Goal: Information Seeking & Learning: Compare options

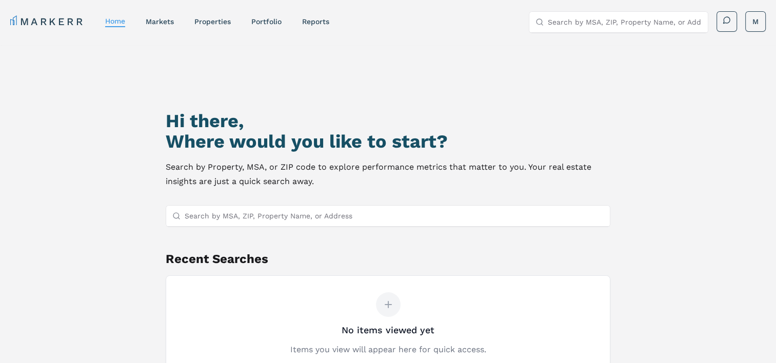
drag, startPoint x: 618, startPoint y: 90, endPoint x: 648, endPoint y: 112, distance: 37.6
click at [648, 112] on div "Hi there, Where would you like to start? Search by Property, MSA, or ZIP code t…" at bounding box center [387, 243] width 543 height 363
click at [749, 22] on html "MARKERR home markets properties Portfolio reports Search by MSA, ZIP, Property …" at bounding box center [388, 225] width 776 height 451
click at [605, 129] on html "MARKERR home markets properties Portfolio reports Search by MSA, ZIP, Property …" at bounding box center [388, 225] width 776 height 451
click at [214, 18] on link "properties" at bounding box center [212, 21] width 36 height 8
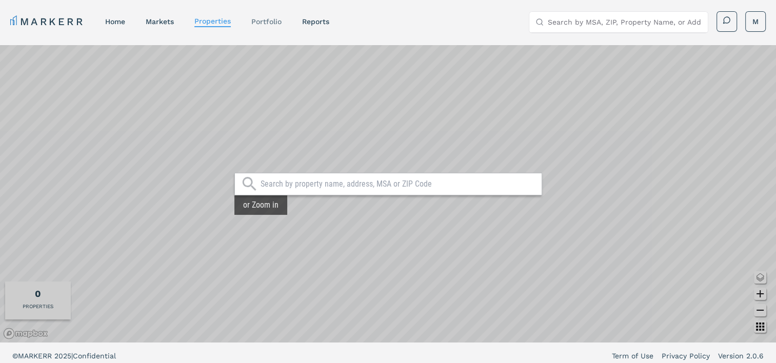
click at [266, 21] on link "Portfolio" at bounding box center [266, 21] width 30 height 8
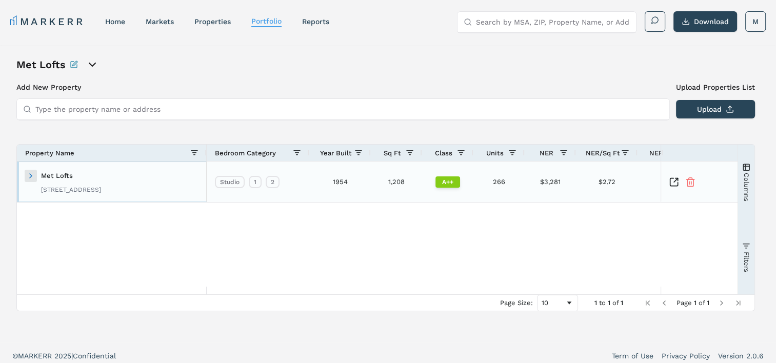
click at [32, 176] on span at bounding box center [31, 176] width 8 height 8
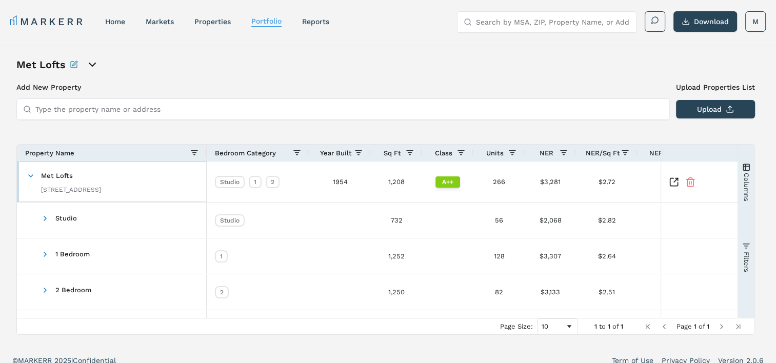
scroll to position [10, 0]
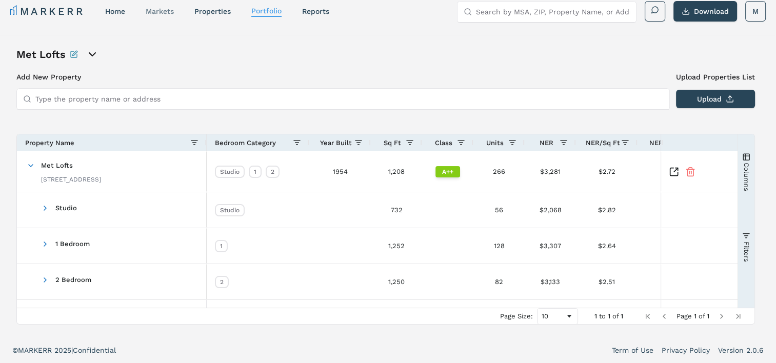
click at [165, 10] on link "markets" at bounding box center [160, 11] width 28 height 8
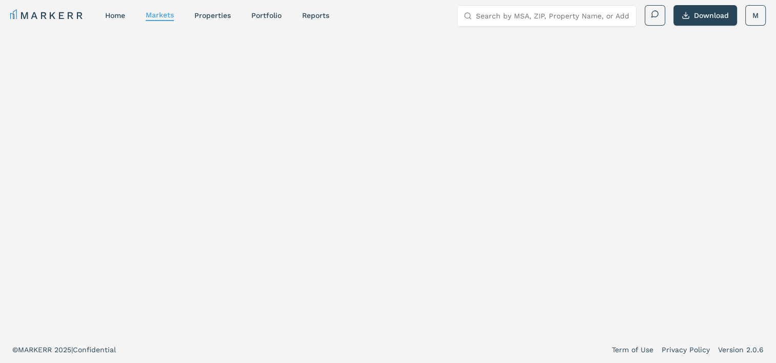
scroll to position [6, 0]
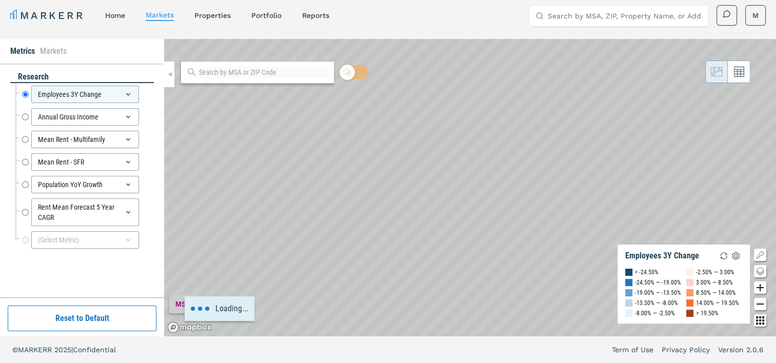
click at [55, 51] on li "Markets" at bounding box center [53, 51] width 27 height 12
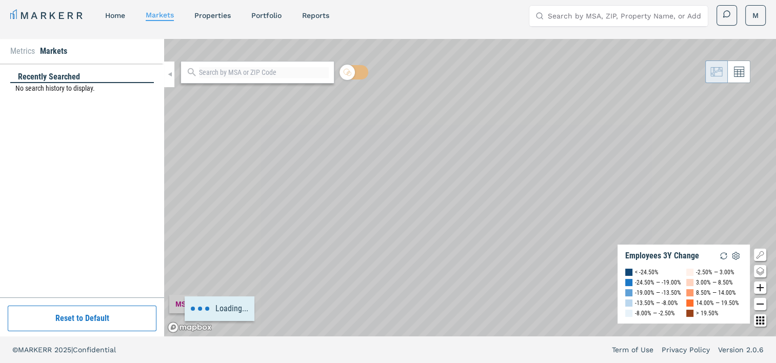
click at [27, 53] on li "Metrics" at bounding box center [22, 51] width 25 height 12
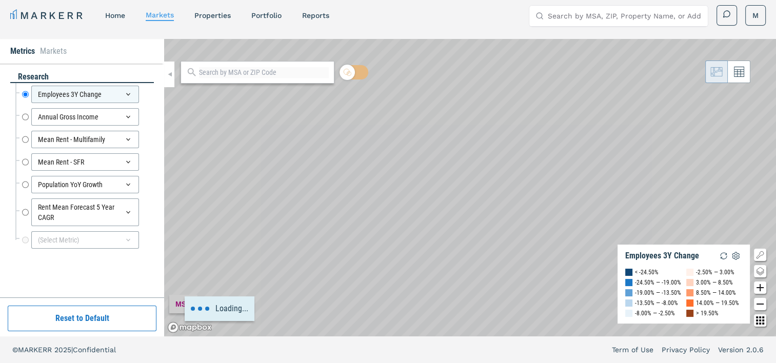
click at [251, 250] on div "Loading..." at bounding box center [470, 187] width 612 height 297
click at [579, 27] on div "MARKERR home markets properties Portfolio reports Search by MSA, ZIP, Property …" at bounding box center [388, 14] width 776 height 41
click at [571, 13] on input "Search by MSA, ZIP, Property Name, or Address" at bounding box center [625, 16] width 154 height 21
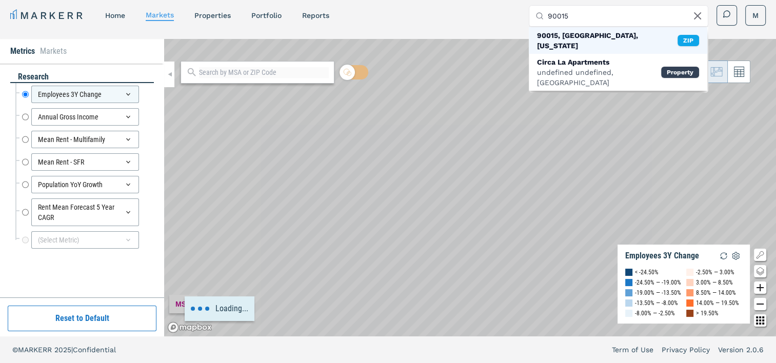
type input "90015"
click at [583, 36] on div "90015, [GEOGRAPHIC_DATA], [US_STATE]" at bounding box center [607, 40] width 141 height 21
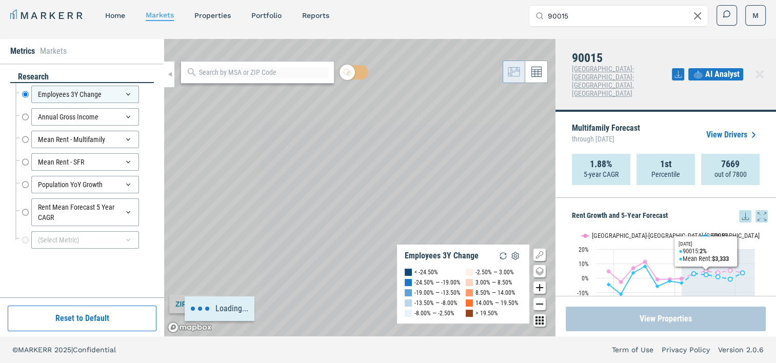
click at [674, 317] on button "View Properties" at bounding box center [666, 319] width 200 height 25
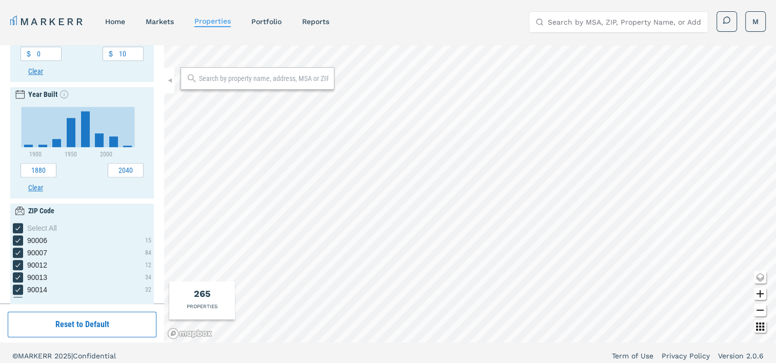
scroll to position [445, 0]
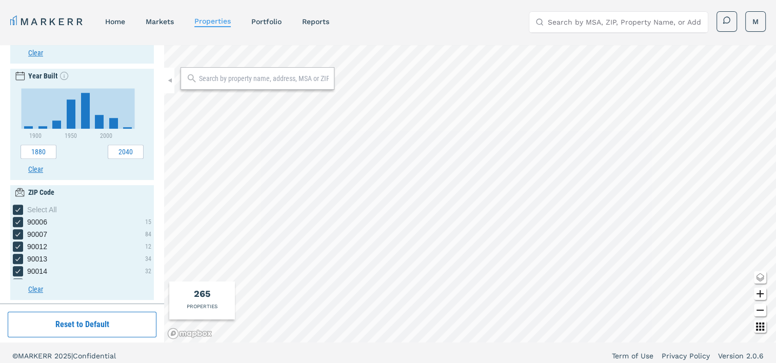
click at [36, 289] on button "Clear" at bounding box center [89, 289] width 123 height 11
click at [35, 289] on button "Clear" at bounding box center [89, 289] width 123 height 11
click at [19, 210] on icon "[object Object] checkbox input" at bounding box center [18, 210] width 8 height 8
click at [19, 210] on input "Select All" at bounding box center [16, 208] width 7 height 7
checkbox input "false"
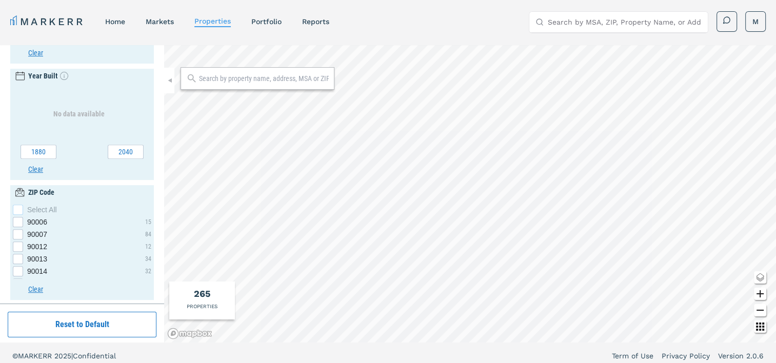
checkbox input "false"
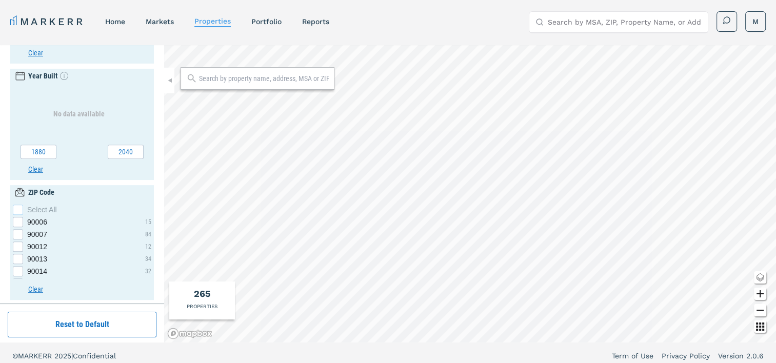
checkbox input "false"
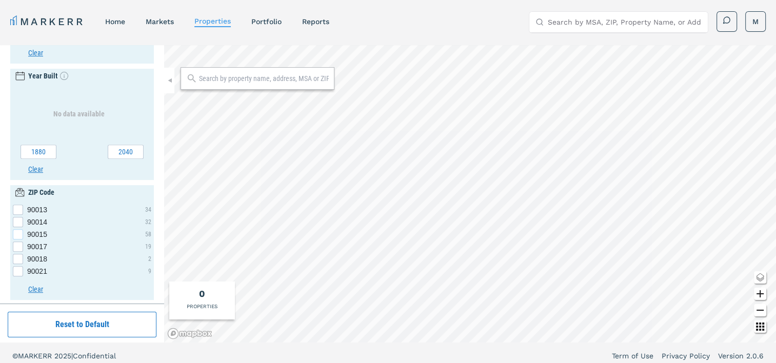
click at [16, 235] on div "90015 checkbox input" at bounding box center [18, 234] width 10 height 10
click at [16, 235] on input "90015" at bounding box center [16, 232] width 7 height 7
checkbox input "true"
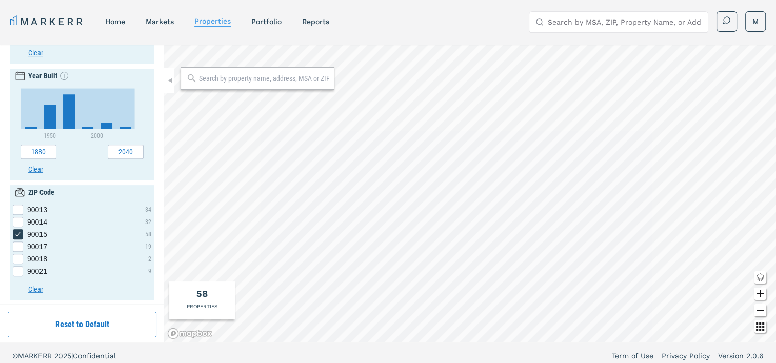
click at [195, 300] on div "58 PROPERTIES" at bounding box center [202, 301] width 66 height 38
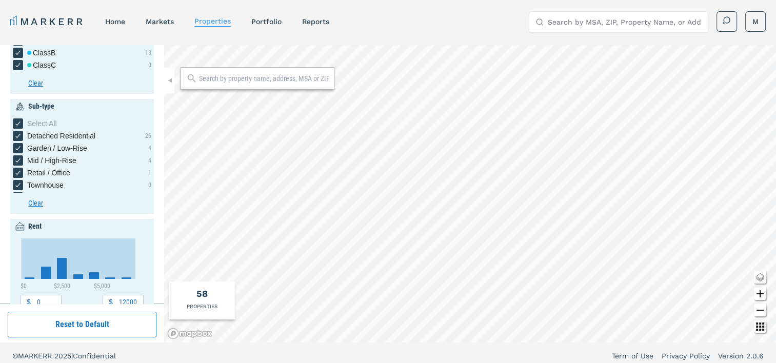
scroll to position [61, 0]
click at [35, 207] on button "Clear" at bounding box center [89, 204] width 123 height 11
click at [37, 200] on button "Clear" at bounding box center [89, 204] width 123 height 11
click at [17, 124] on icon "[object Object] checkbox input" at bounding box center [18, 125] width 8 height 8
click at [17, 124] on input "Select All" at bounding box center [16, 122] width 7 height 7
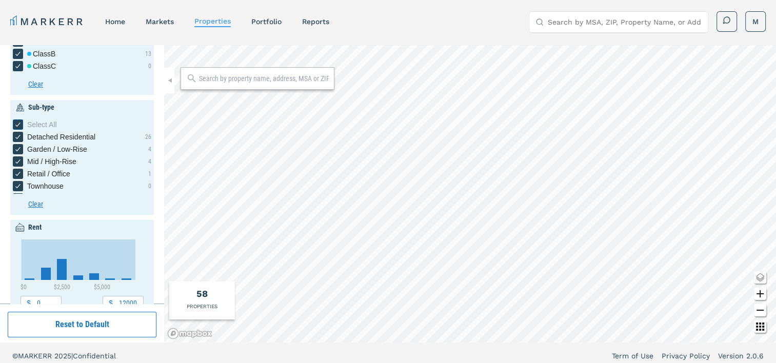
checkbox input "false"
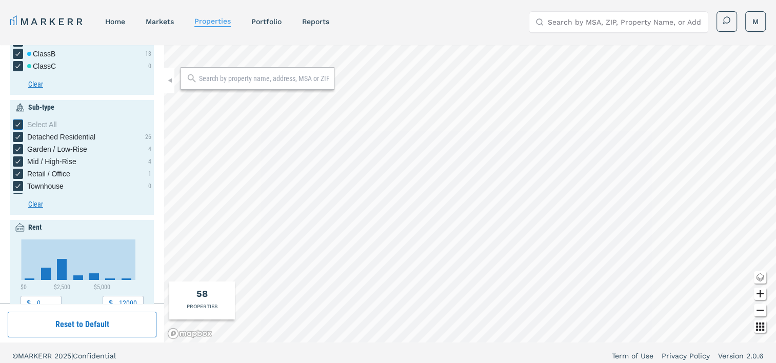
checkbox input "false"
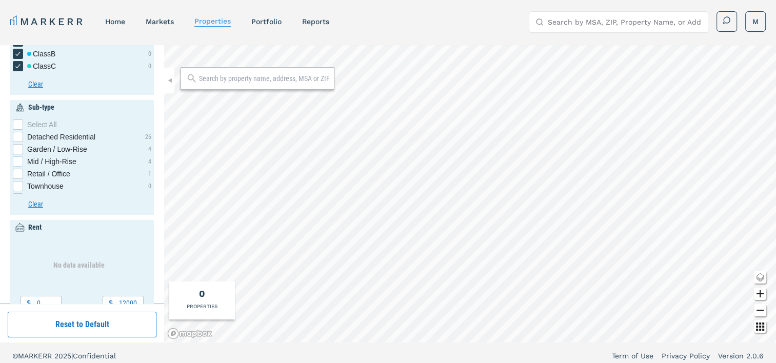
click at [16, 158] on div "Mid / High-Rise checkbox input" at bounding box center [18, 161] width 10 height 10
click at [16, 158] on input "Mid / High-Rise" at bounding box center [16, 159] width 7 height 7
checkbox input "true"
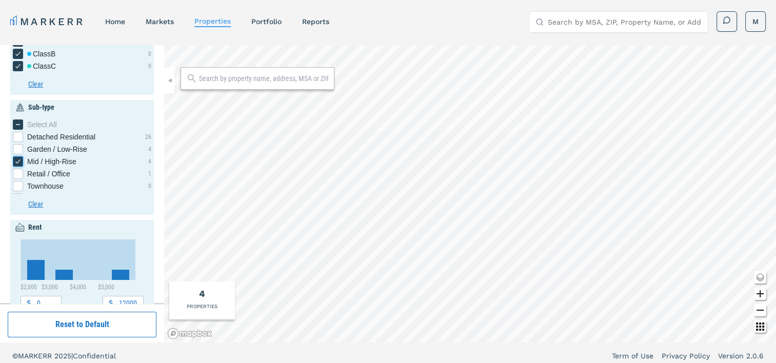
scroll to position [0, 0]
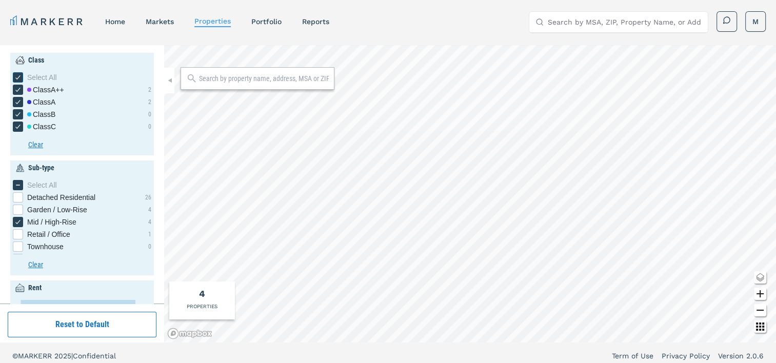
click at [18, 73] on icon "[object Object] checkbox input" at bounding box center [18, 77] width 8 height 8
click at [18, 73] on input "Select All" at bounding box center [16, 75] width 7 height 7
checkbox input "false"
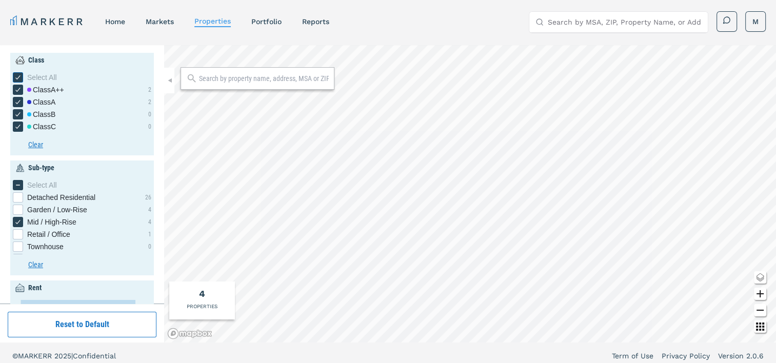
checkbox input "false"
click at [14, 89] on div "[object Object] checkbox input" at bounding box center [18, 90] width 10 height 10
click at [14, 89] on input "Class A++" at bounding box center [16, 88] width 7 height 7
checkbox input "true"
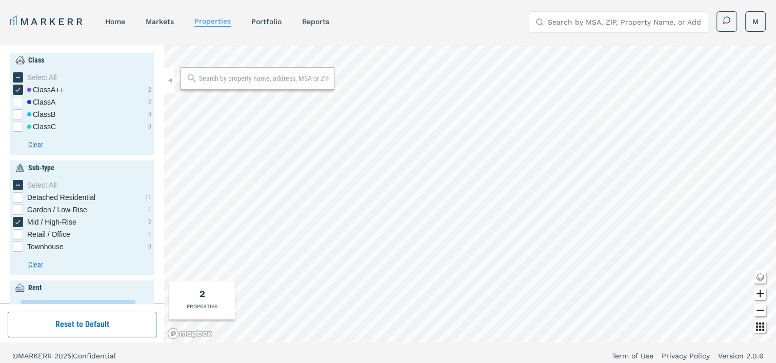
click at [19, 98] on div "[object Object] checkbox input" at bounding box center [18, 102] width 10 height 10
click at [19, 98] on input "Class A" at bounding box center [16, 100] width 7 height 7
checkbox input "true"
click at [201, 295] on div "4" at bounding box center [202, 294] width 6 height 14
click at [245, 77] on input "text" at bounding box center [264, 78] width 130 height 10
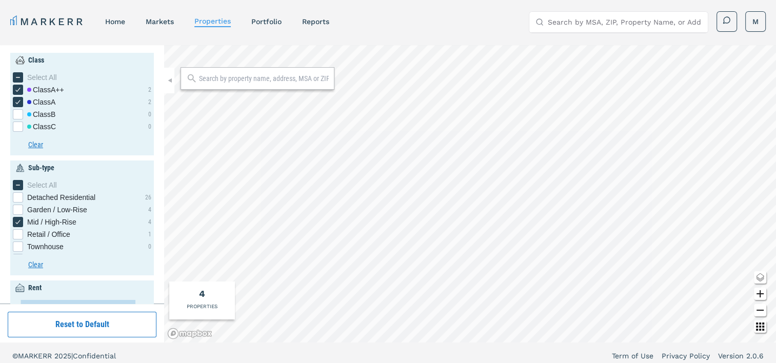
click at [252, 89] on div at bounding box center [258, 78] width 154 height 23
click at [240, 80] on input "text" at bounding box center [264, 78] width 130 height 10
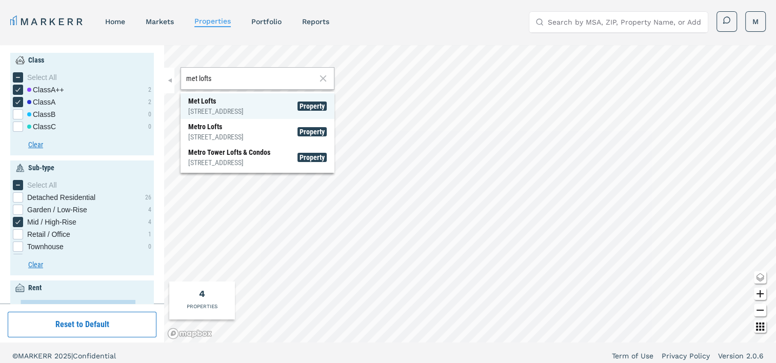
type input "met lofts"
click at [225, 109] on div "1050 S Flower St, Los Angeles" at bounding box center [215, 111] width 55 height 10
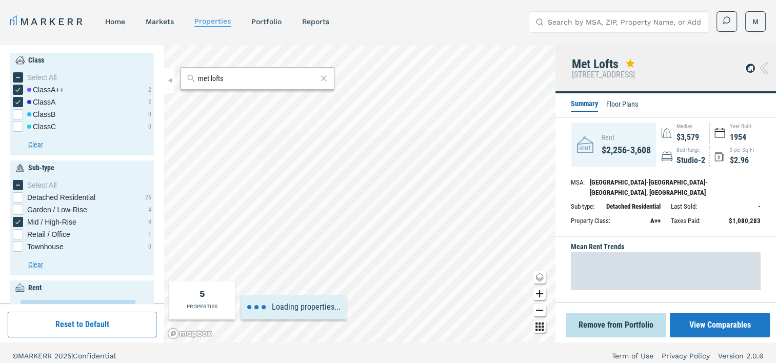
type input "2000"
type input "7000"
type input "2.5"
type input "4.5"
type input "1940"
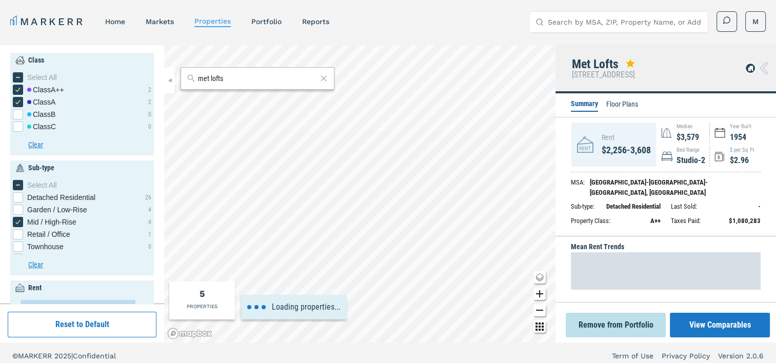
type input "1980"
checkbox input "true"
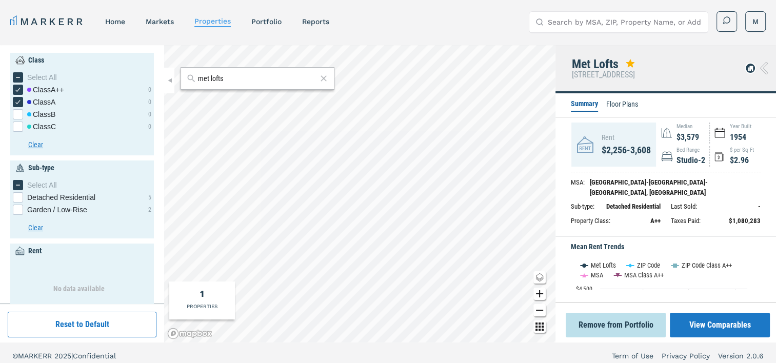
scroll to position [6, 0]
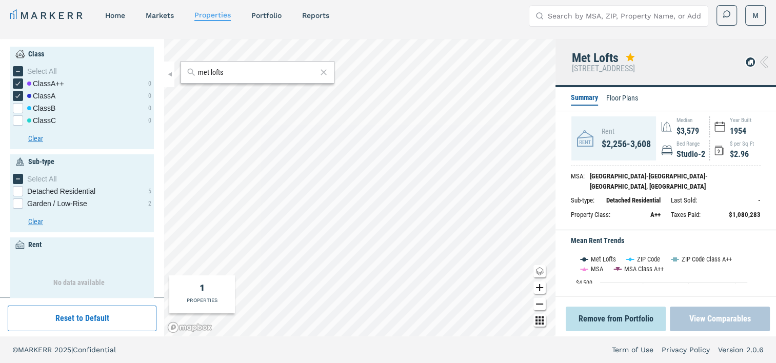
click at [714, 316] on button "View Comparables" at bounding box center [720, 319] width 100 height 25
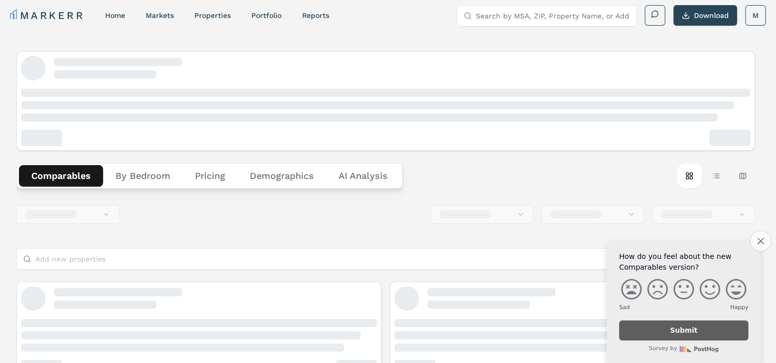
click at [760, 242] on icon "Close survey" at bounding box center [760, 240] width 7 height 7
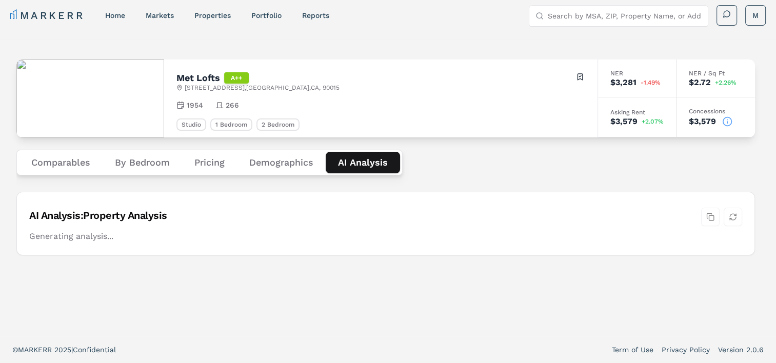
scroll to position [6, 0]
click at [382, 89] on div "Met Lofts A++ 1050 S Flower St , Los Angeles , CA , 90015 Toggle portfolio menu…" at bounding box center [385, 187] width 739 height 273
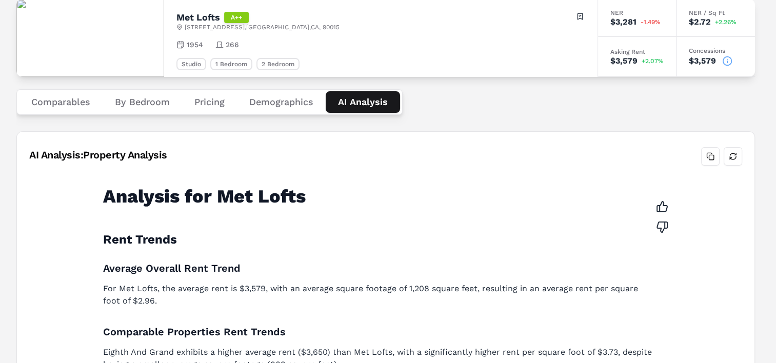
scroll to position [39, 0]
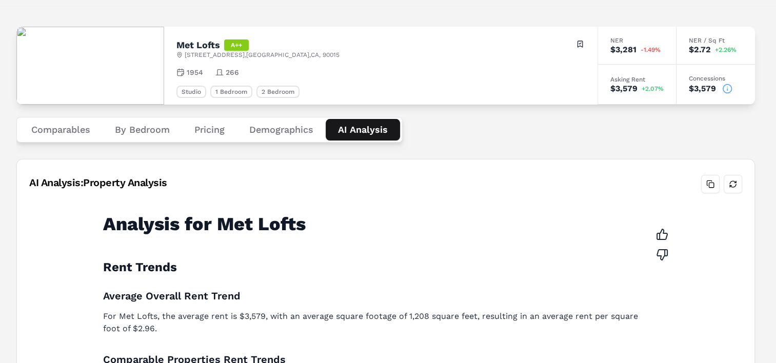
click at [68, 126] on button "Comparables" at bounding box center [61, 130] width 84 height 22
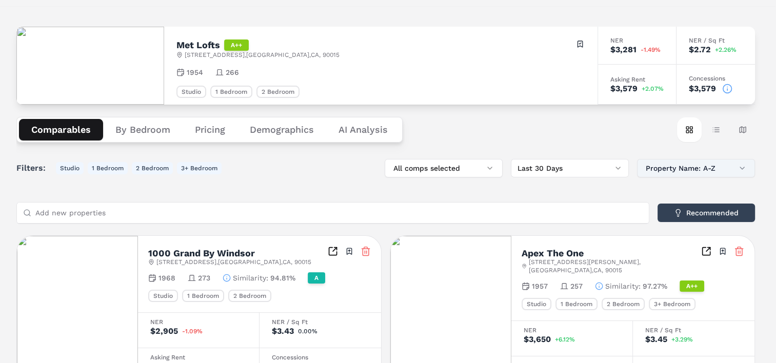
click at [680, 166] on button "Property Name: A-Z" at bounding box center [696, 168] width 118 height 18
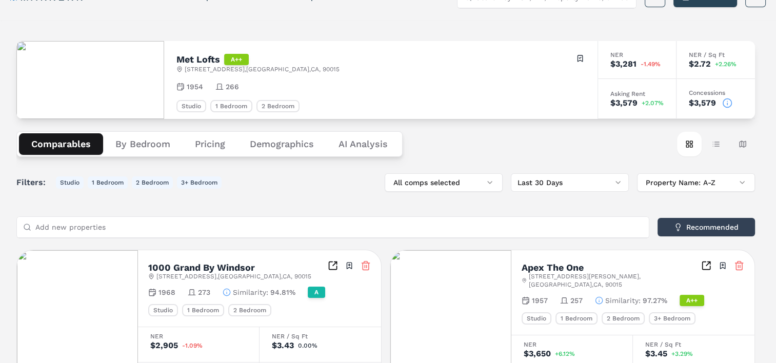
scroll to position [0, 0]
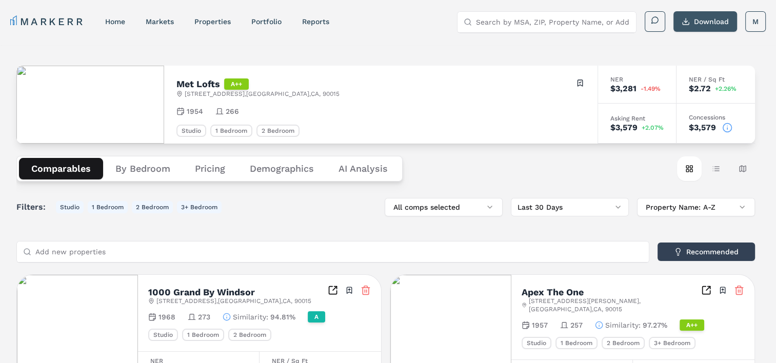
click at [699, 17] on button "Download" at bounding box center [705, 21] width 64 height 21
